Goal: Task Accomplishment & Management: Use online tool/utility

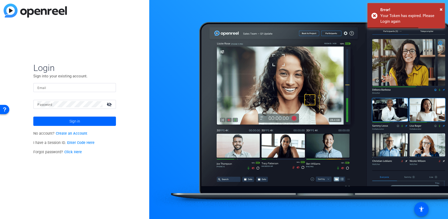
click at [75, 86] on input "Email" at bounding box center [74, 87] width 74 height 6
type input "[PERSON_NAME][EMAIL_ADDRESS][PERSON_NAME][DOMAIN_NAME]"
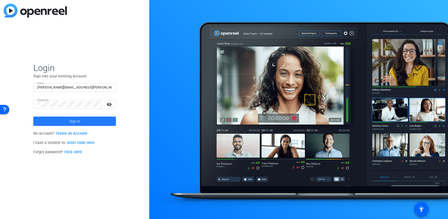
click at [74, 122] on span "Sign in" at bounding box center [74, 121] width 11 height 13
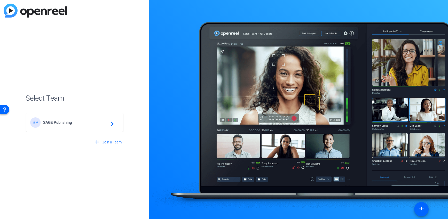
click at [57, 125] on div "SP SAGE Publishing navigate_next" at bounding box center [74, 122] width 89 height 10
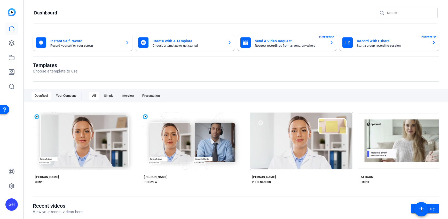
click at [18, 42] on div "GH" at bounding box center [11, 109] width 23 height 219
click at [10, 43] on icon at bounding box center [12, 43] width 6 height 6
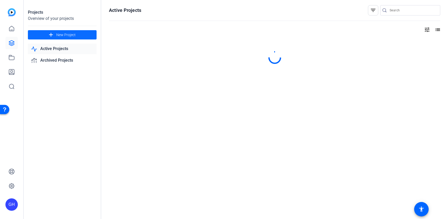
click at [66, 32] on span "New Project" at bounding box center [65, 34] width 19 height 5
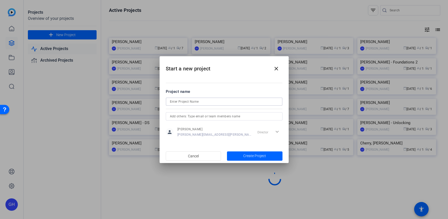
click at [185, 102] on input at bounding box center [224, 102] width 108 height 6
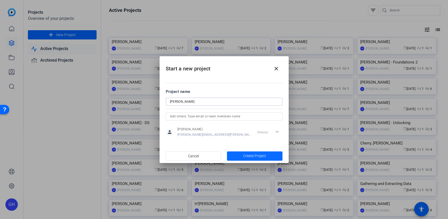
type input "[PERSON_NAME]"
click at [247, 157] on span "Create Project" at bounding box center [254, 155] width 23 height 5
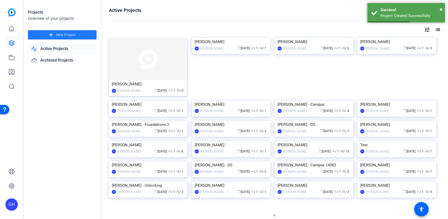
click at [138, 75] on img at bounding box center [148, 59] width 78 height 42
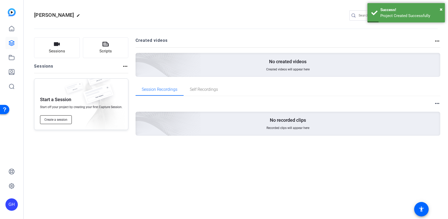
click at [57, 122] on button "Create a session" at bounding box center [56, 119] width 32 height 9
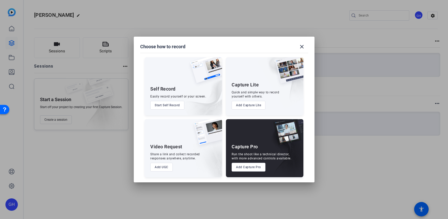
click at [251, 166] on button "Add Capture Pro" at bounding box center [248, 167] width 34 height 9
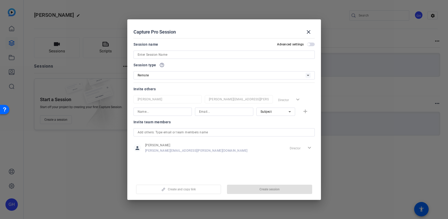
click at [170, 55] on input at bounding box center [224, 55] width 173 height 6
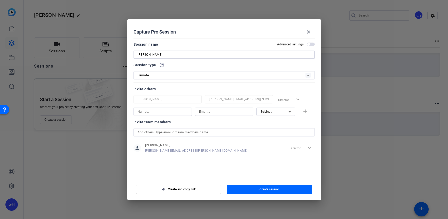
type input "[PERSON_NAME]"
click at [314, 41] on mat-slide-toggle "Advanced settings" at bounding box center [295, 44] width 37 height 6
click at [311, 46] on mat-slide-toggle "Advanced settings" at bounding box center [295, 44] width 37 height 6
click at [312, 45] on span "button" at bounding box center [311, 45] width 8 height 4
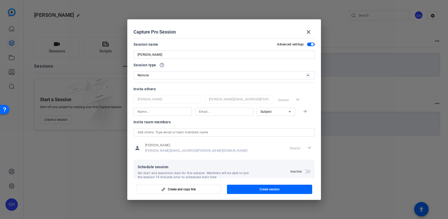
scroll to position [11, 0]
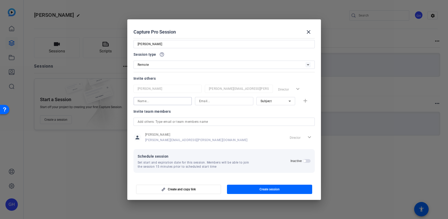
click at [168, 100] on input at bounding box center [163, 101] width 50 height 6
type input "[PERSON_NAME]"
click at [211, 100] on input at bounding box center [224, 101] width 50 height 6
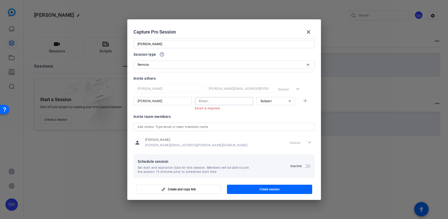
paste input "[EMAIL_ADDRESS][DOMAIN_NAME]"
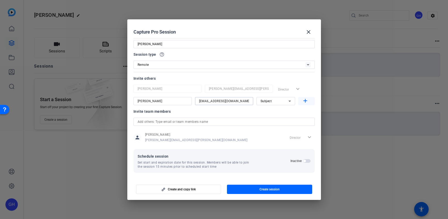
type input "[EMAIL_ADDRESS][DOMAIN_NAME]"
click at [307, 101] on mat-icon "add" at bounding box center [305, 101] width 6 height 6
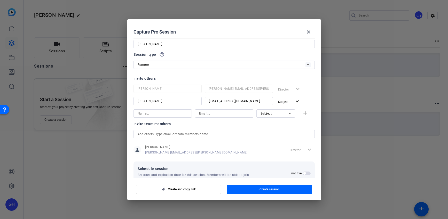
click at [167, 115] on input at bounding box center [163, 113] width 50 height 6
type input "a"
type input "Ailsa Dann"
click at [209, 116] on input at bounding box center [224, 113] width 50 height 6
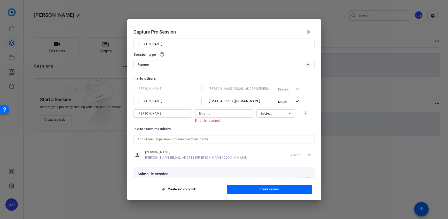
click at [214, 114] on input at bounding box center [224, 113] width 50 height 6
paste input "ailsadann@hotmail.co.uk"
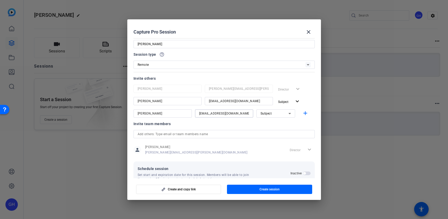
type input "ailsadann@hotmail.co.uk"
click at [273, 113] on div "Subject" at bounding box center [274, 113] width 28 height 6
click at [270, 124] on span "Collaborator" at bounding box center [269, 124] width 19 height 6
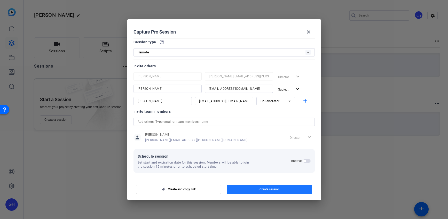
click at [272, 189] on span "Create session" at bounding box center [269, 189] width 20 height 4
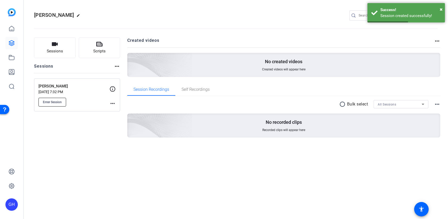
click at [52, 100] on span "Enter Session" at bounding box center [52, 102] width 19 height 4
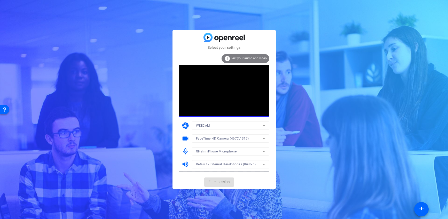
click at [216, 151] on mat-form-field "GHahn iPhone Microphone" at bounding box center [230, 151] width 77 height 8
click at [216, 150] on mat-form-field "GHahn iPhone Microphone" at bounding box center [230, 151] width 77 height 8
click at [263, 151] on icon at bounding box center [264, 151] width 6 height 6
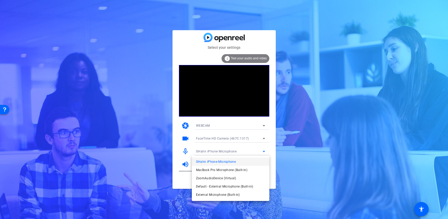
click at [225, 188] on span "Default - External Microphone (Built-in)" at bounding box center [224, 186] width 57 height 6
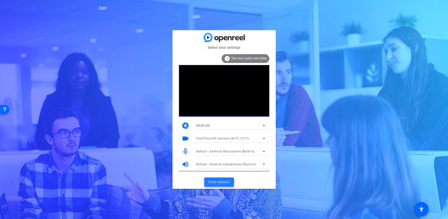
click at [219, 181] on span "Enter session" at bounding box center [218, 181] width 21 height 5
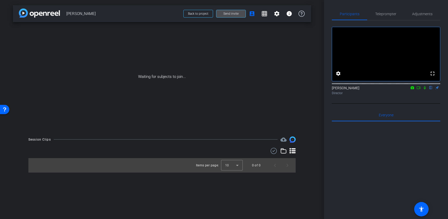
click at [228, 14] on span "Send invite" at bounding box center [230, 14] width 15 height 4
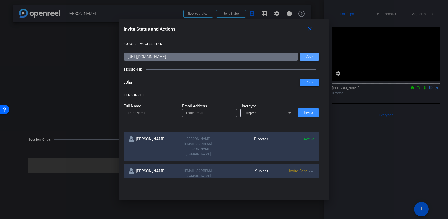
click at [0, 0] on span "Copy" at bounding box center [0, 0] width 0 height 0
click at [309, 81] on span "Copy" at bounding box center [309, 83] width 7 height 4
